Goal: Transaction & Acquisition: Purchase product/service

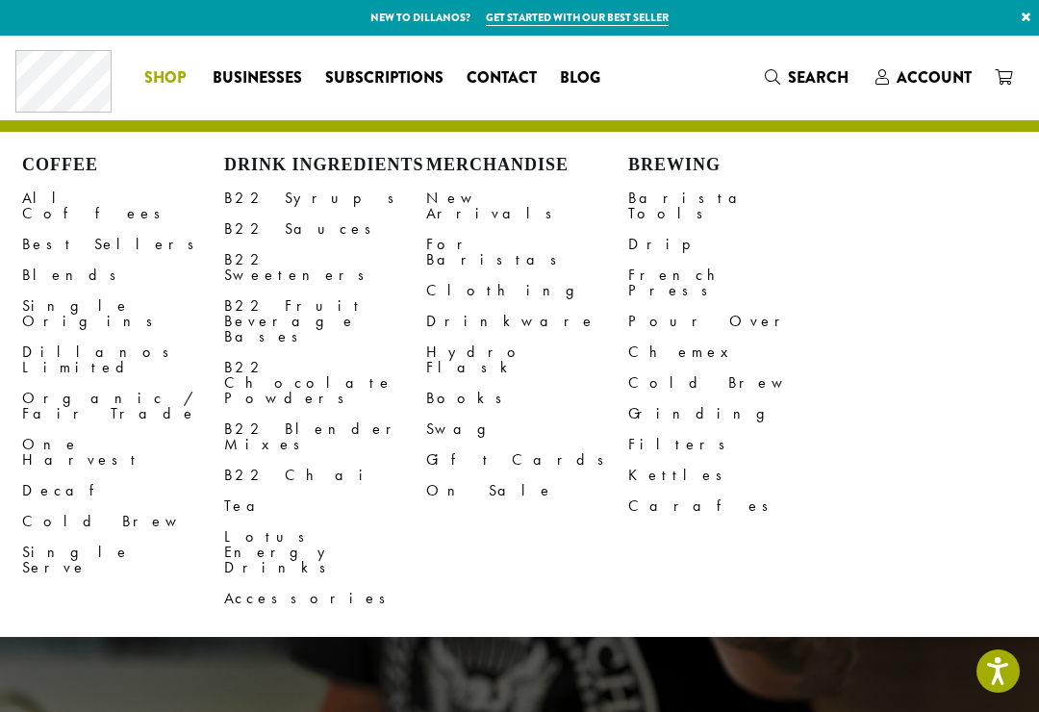
click at [74, 203] on link "All Coffees" at bounding box center [123, 206] width 202 height 46
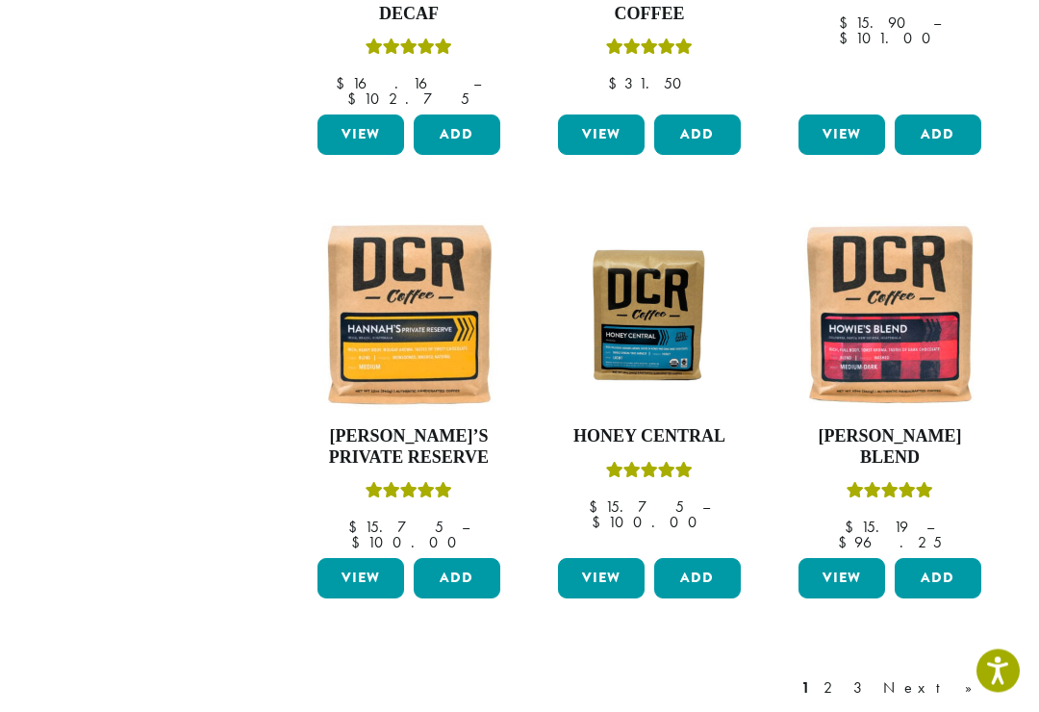
scroll to position [1427, 0]
click at [972, 676] on link "Next »" at bounding box center [934, 687] width 111 height 23
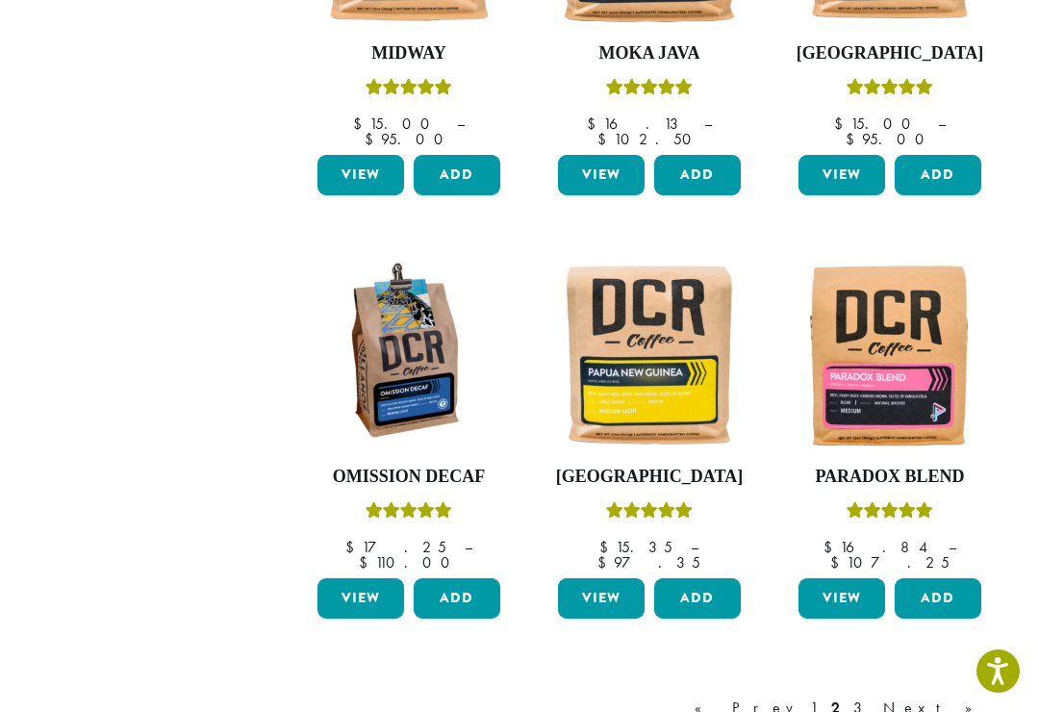
scroll to position [117, 0]
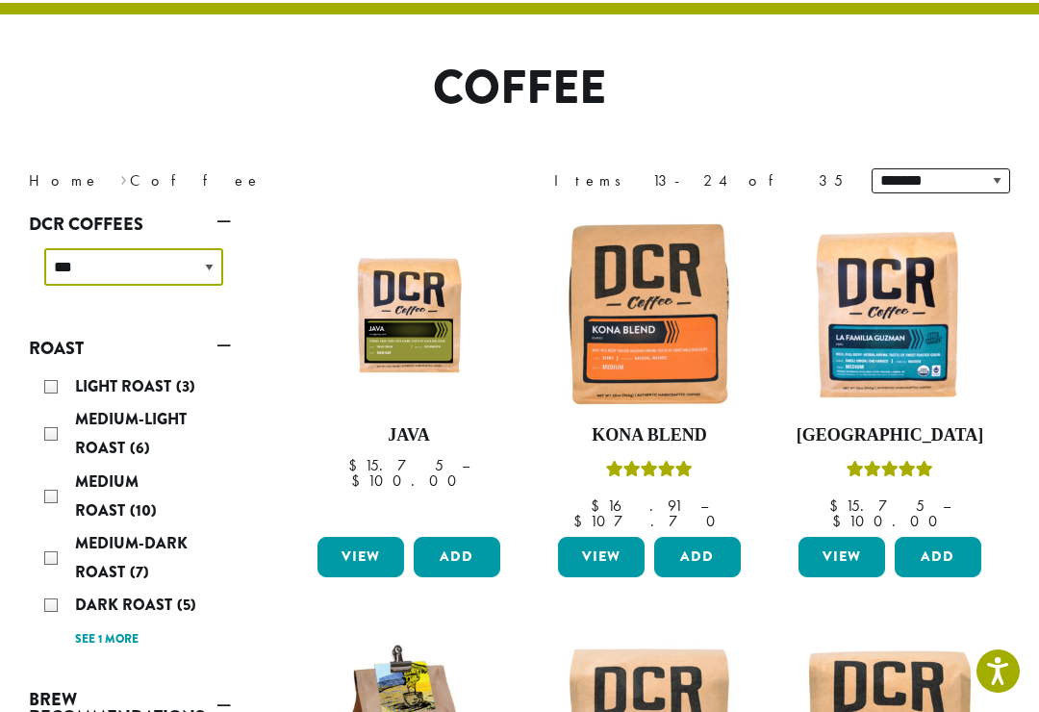
click at [209, 270] on select "**********" at bounding box center [133, 267] width 179 height 38
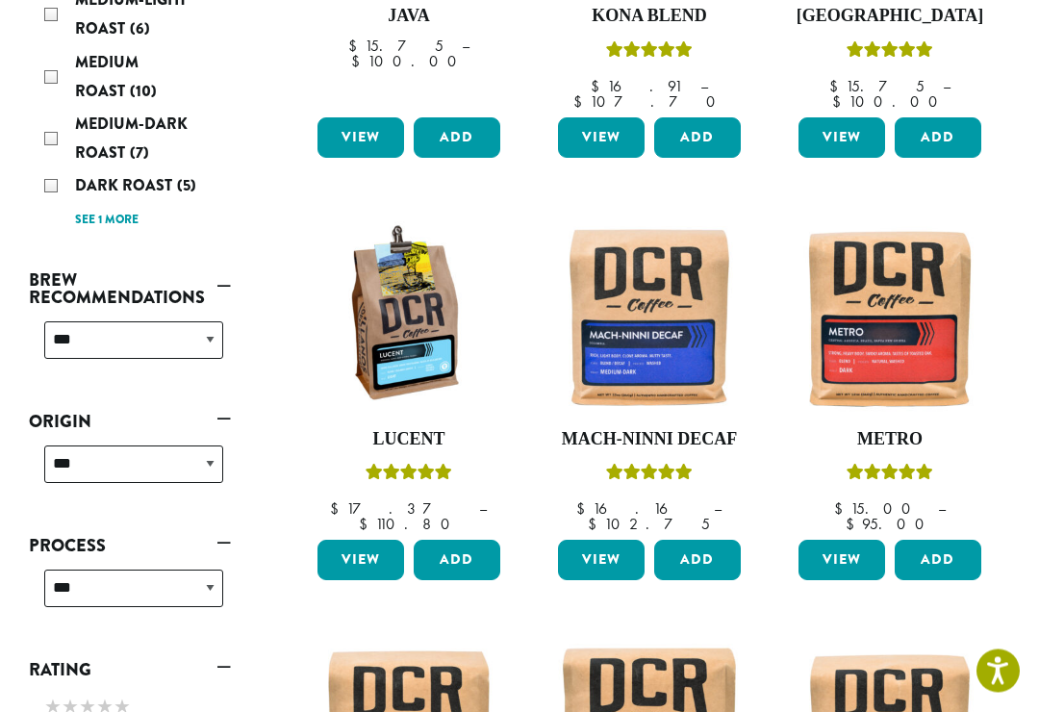
scroll to position [531, 0]
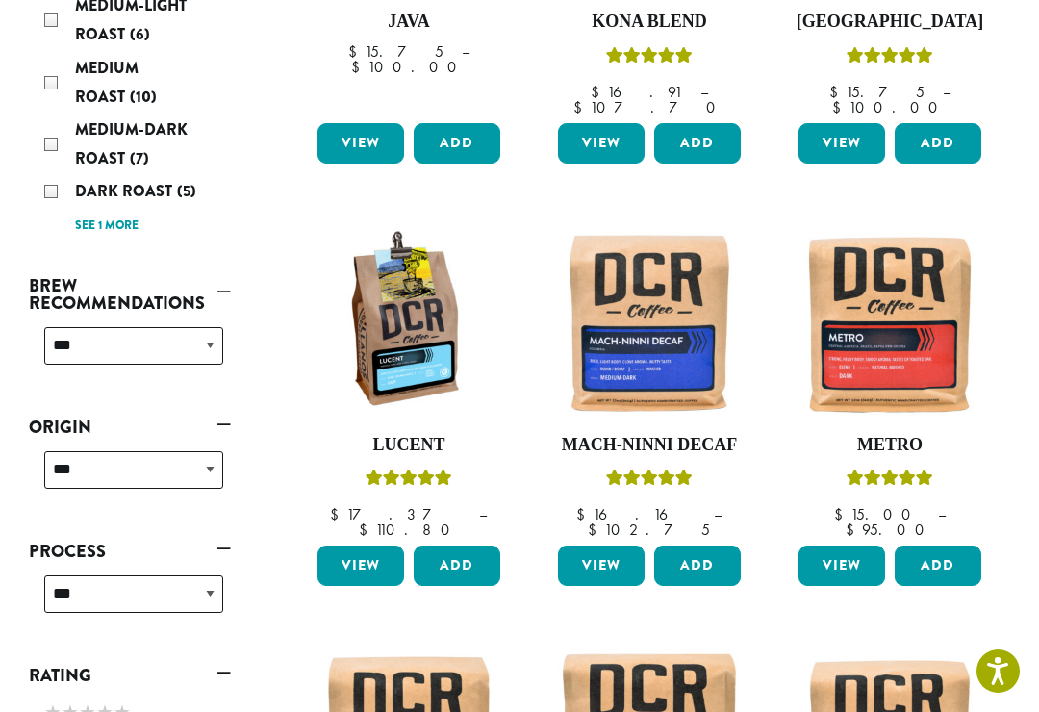
click at [419, 435] on h4 "Lucent" at bounding box center [409, 445] width 192 height 21
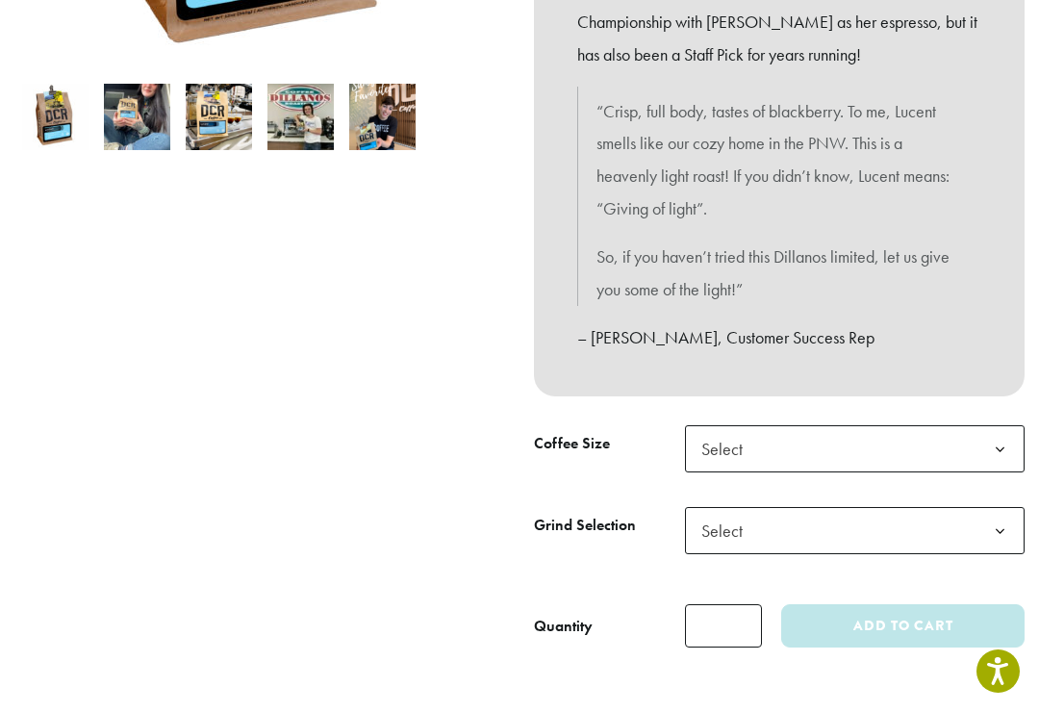
scroll to position [603, 0]
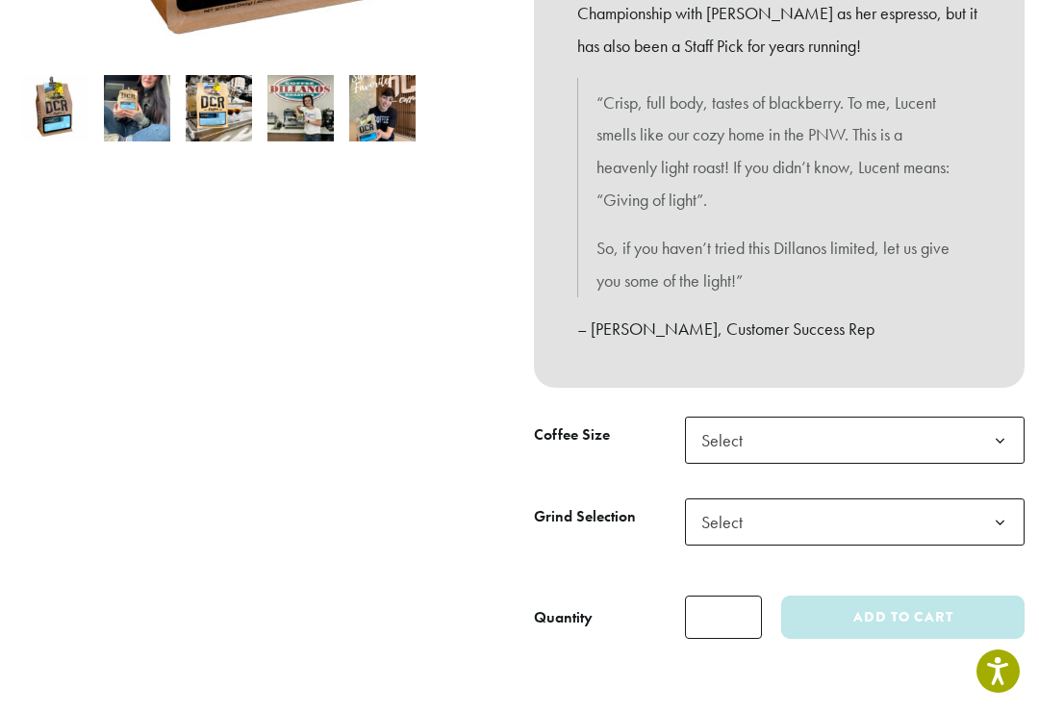
click at [1022, 429] on b at bounding box center [999, 441] width 47 height 47
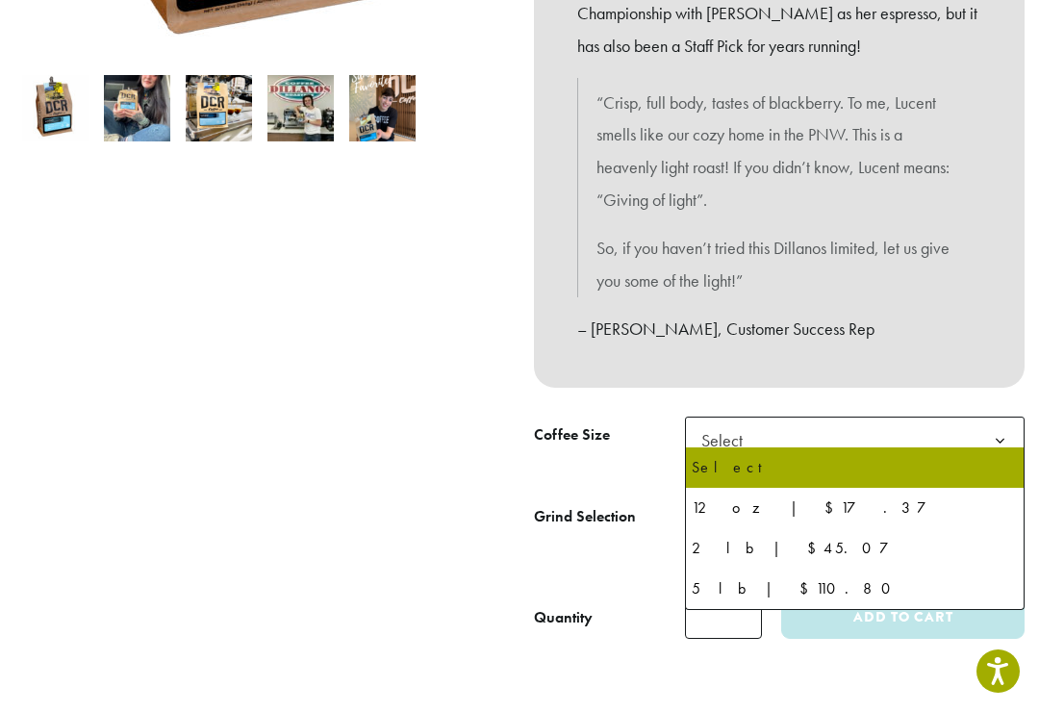
click at [417, 509] on div at bounding box center [259, 126] width 519 height 1026
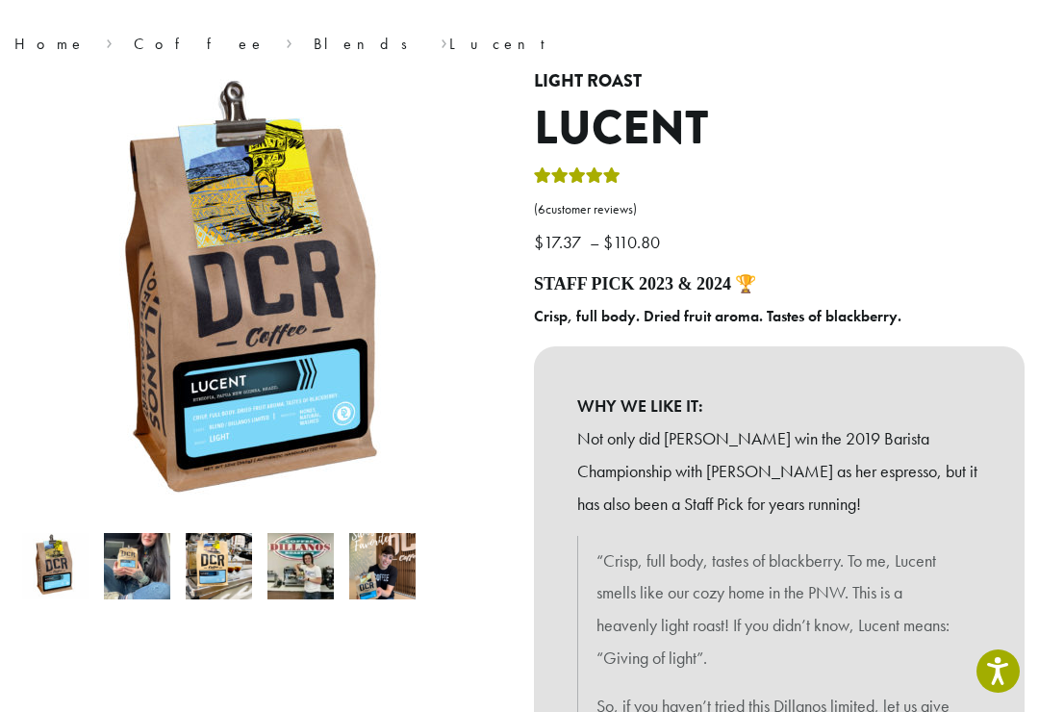
scroll to position [0, 0]
